Goal: Information Seeking & Learning: Learn about a topic

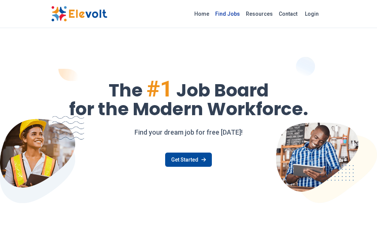
click at [243, 12] on link "Find Jobs" at bounding box center [227, 14] width 31 height 12
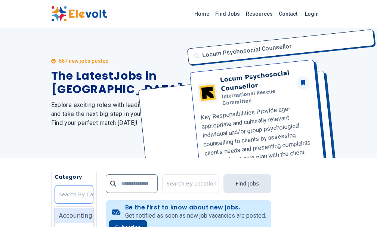
click at [59, 198] on div at bounding box center [85, 194] width 52 height 15
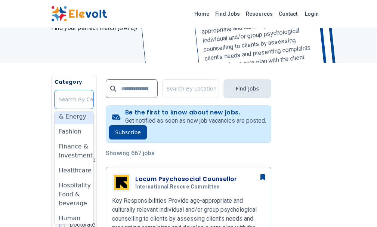
scroll to position [299, 0]
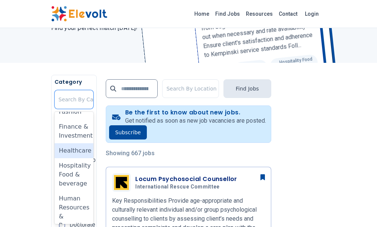
click at [55, 143] on div "Healthcare" at bounding box center [74, 150] width 39 height 15
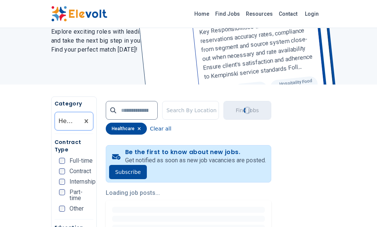
scroll to position [75, 0]
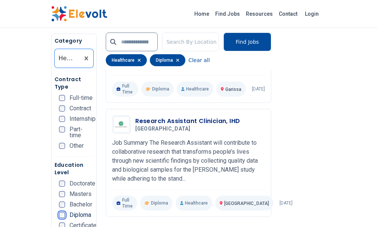
scroll to position [598, 0]
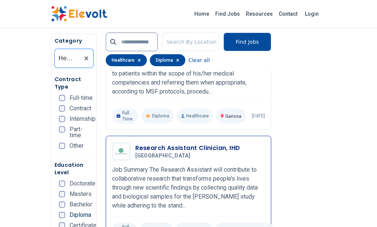
click at [114, 144] on img at bounding box center [121, 151] width 15 height 15
